Goal: Task Accomplishment & Management: Manage account settings

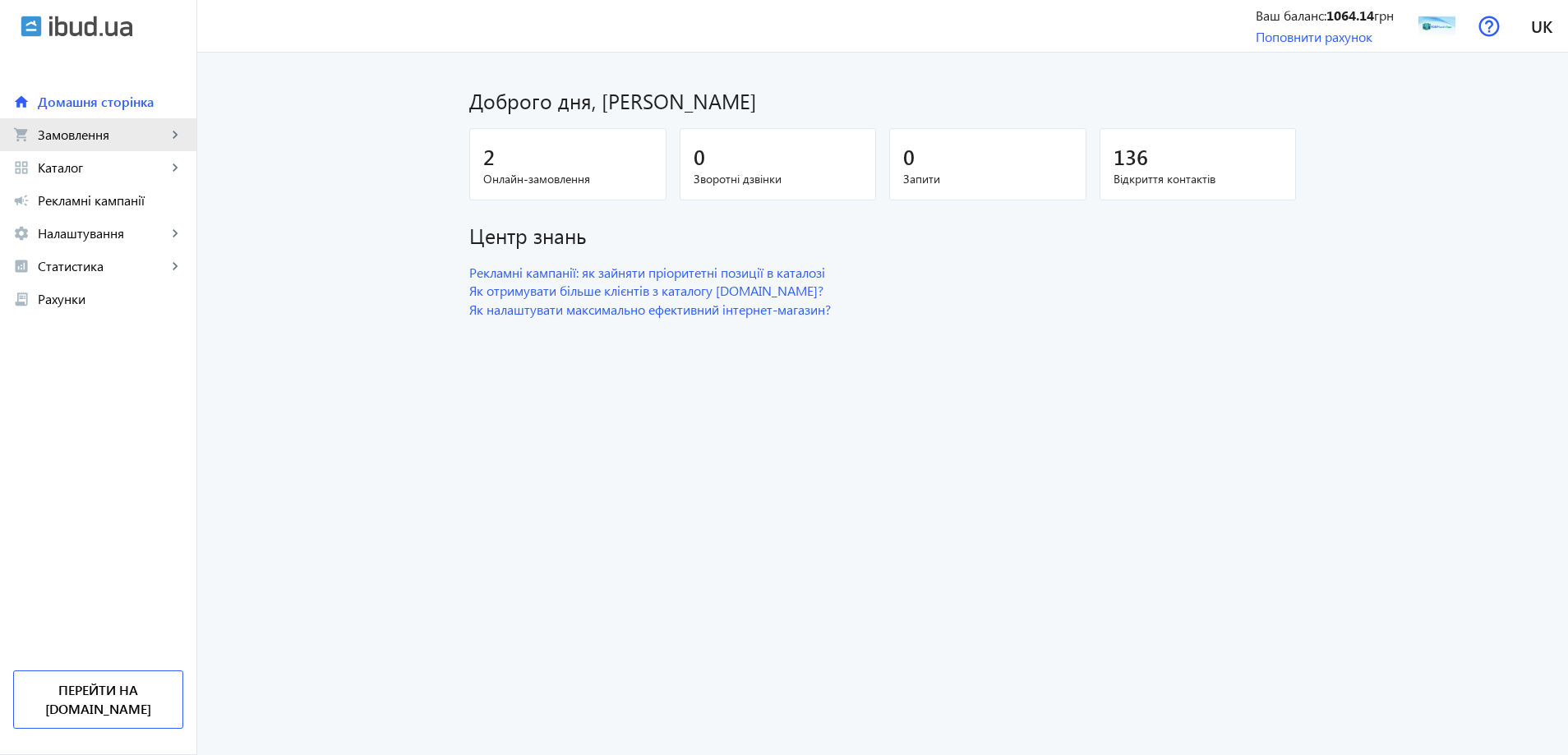
click at [89, 136] on span "Замовлення" at bounding box center [102, 135] width 129 height 16
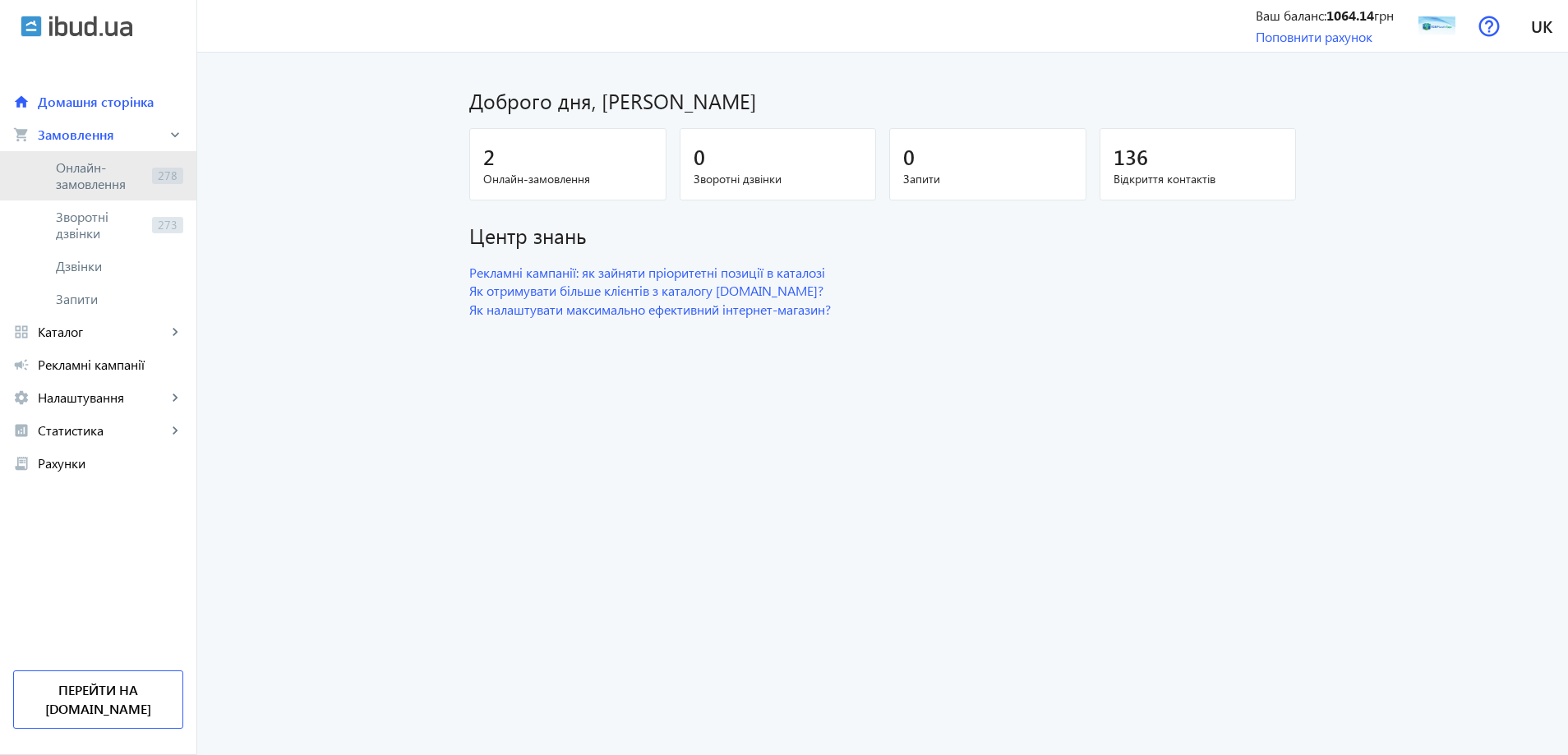
click at [128, 189] on span "Онлайн-замовлення" at bounding box center [101, 176] width 90 height 33
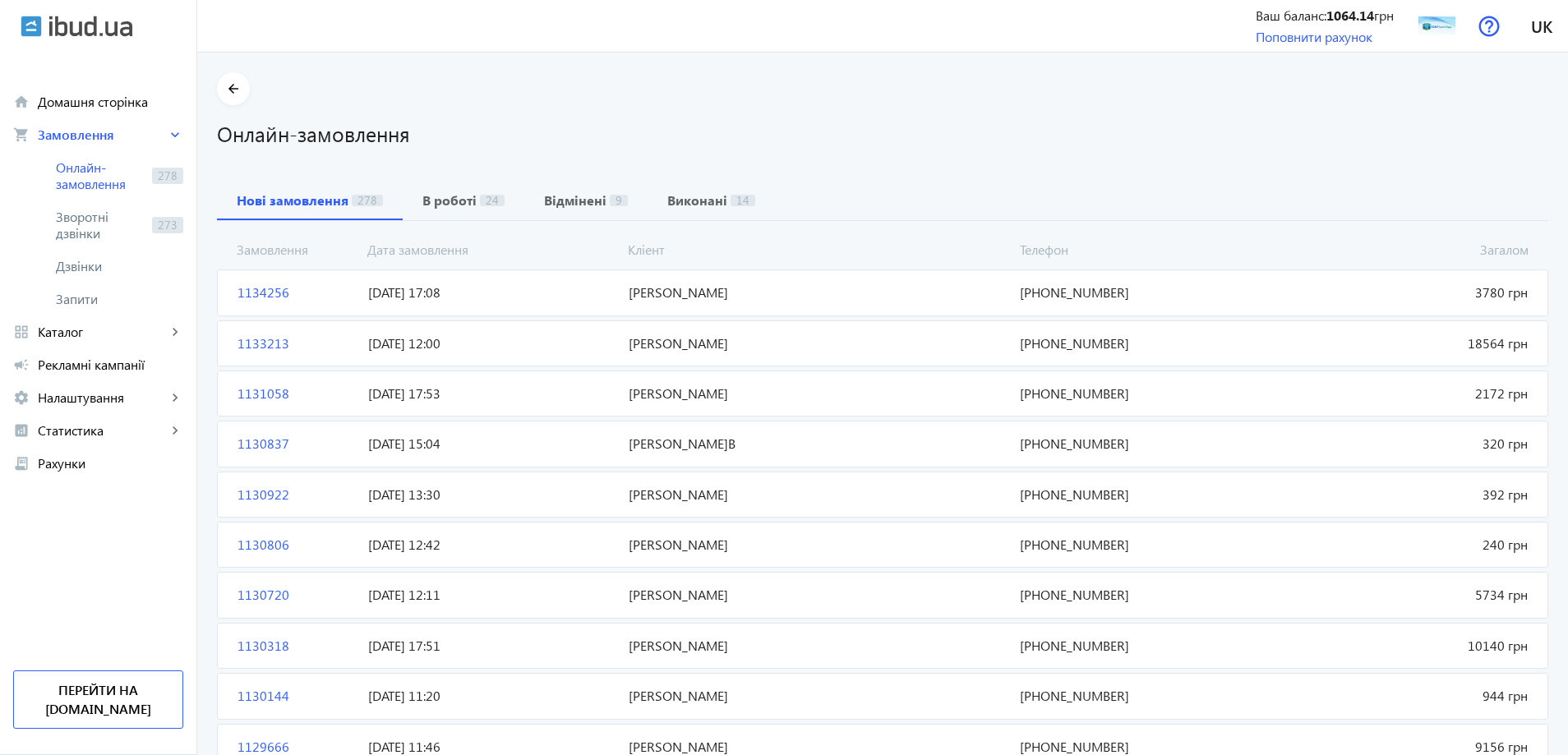
click at [665, 294] on span "[PERSON_NAME]" at bounding box center [817, 292] width 391 height 18
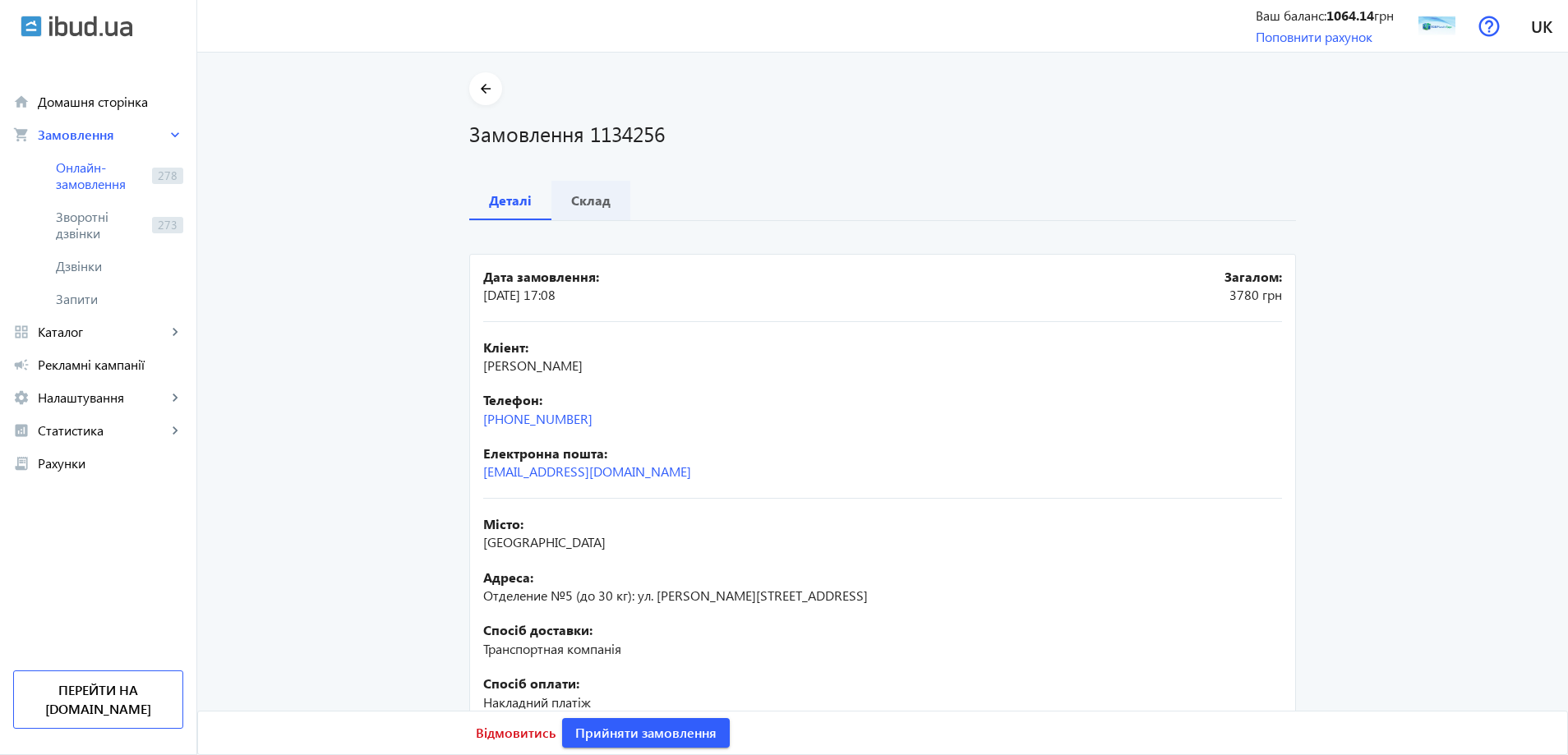
click at [599, 211] on span "Склад" at bounding box center [591, 201] width 39 height 39
